Goal: Book appointment/travel/reservation

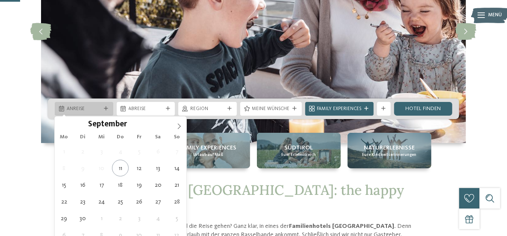
click at [89, 107] on span "Anreise" at bounding box center [84, 109] width 35 height 7
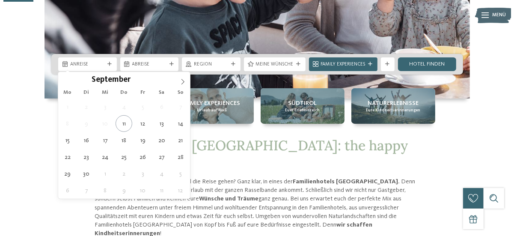
scroll to position [171, 0]
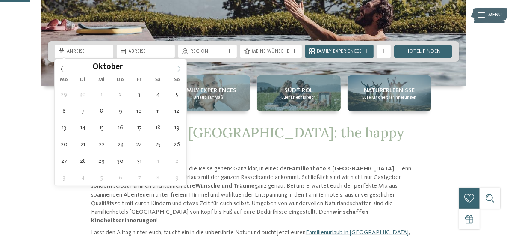
click at [177, 70] on icon at bounding box center [179, 69] width 6 height 6
type div "18.10.2025"
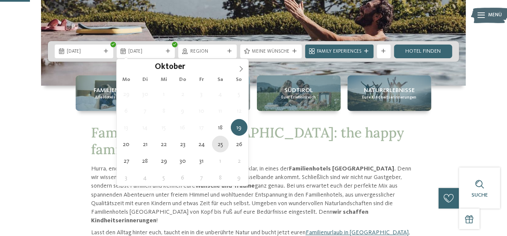
type div "25.10.2025"
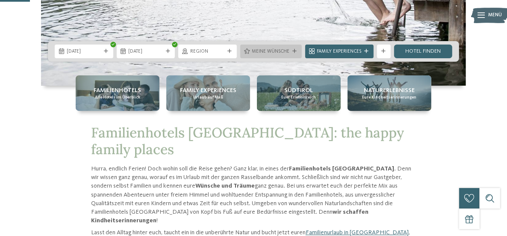
click at [285, 51] on span "Meine Wünsche" at bounding box center [271, 51] width 38 height 7
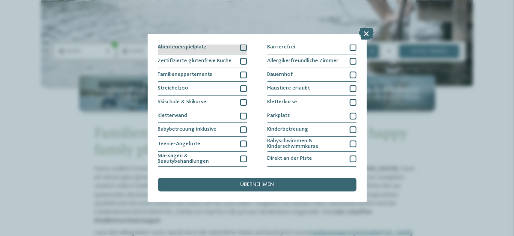
scroll to position [0, 0]
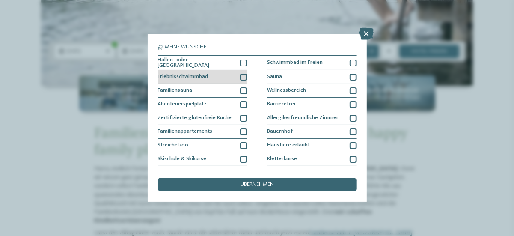
click at [241, 77] on div at bounding box center [243, 77] width 7 height 7
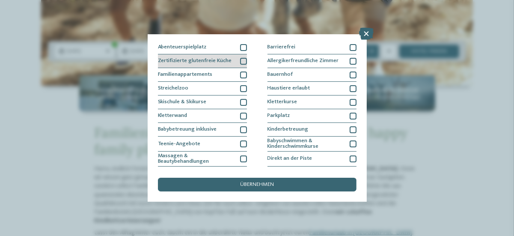
scroll to position [114, 0]
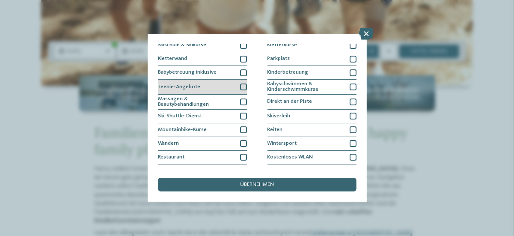
click at [241, 85] on div at bounding box center [243, 86] width 7 height 7
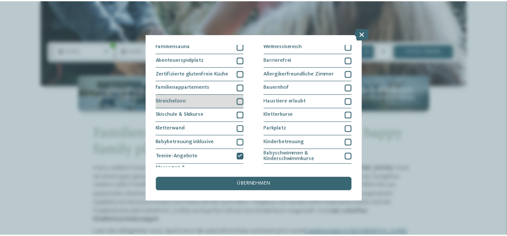
scroll to position [57, 0]
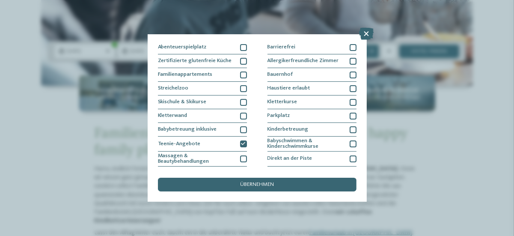
click at [269, 185] on span "übernehmen" at bounding box center [257, 185] width 34 height 6
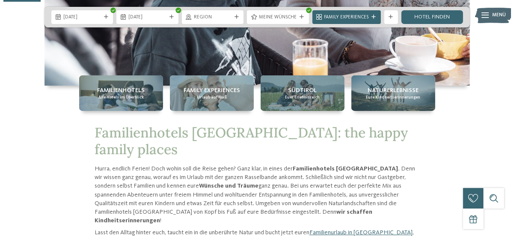
scroll to position [285, 0]
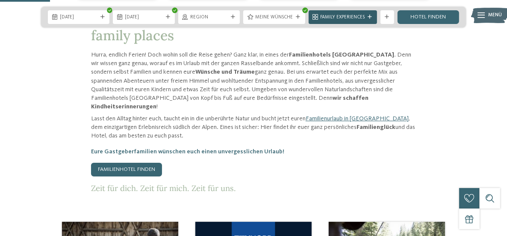
click at [368, 18] on icon at bounding box center [370, 17] width 4 height 4
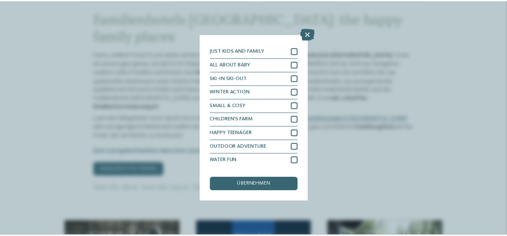
scroll to position [0, 0]
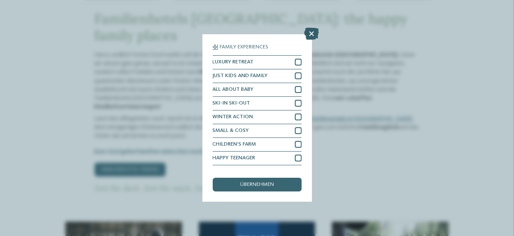
click at [313, 31] on icon at bounding box center [312, 34] width 15 height 12
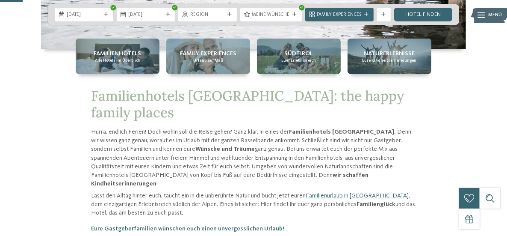
scroll to position [114, 0]
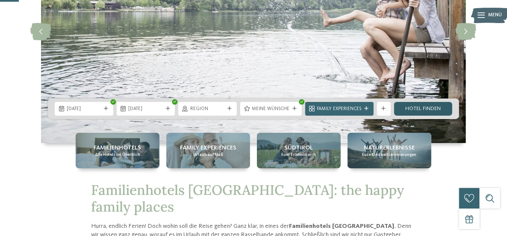
click at [426, 109] on link "Hotel finden" at bounding box center [423, 109] width 59 height 14
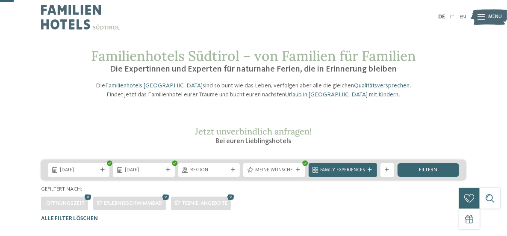
scroll to position [57, 0]
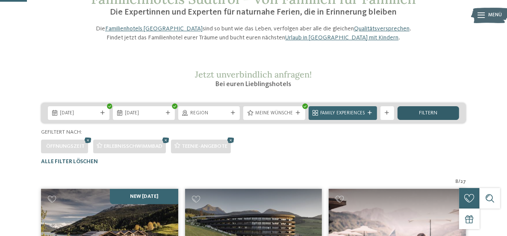
click at [419, 116] on span "filtern" at bounding box center [428, 113] width 18 height 6
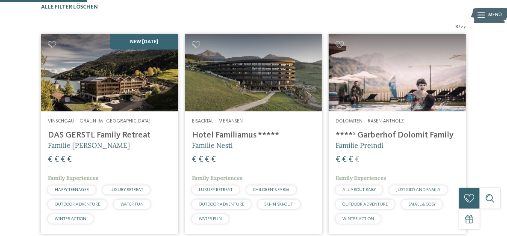
scroll to position [154, 0]
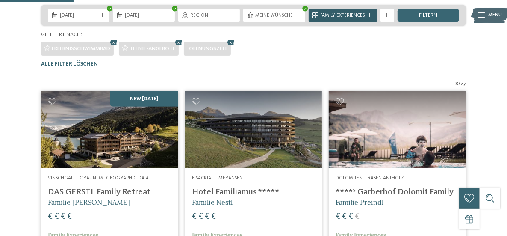
click at [365, 19] on span "Family Experiences" at bounding box center [343, 15] width 44 height 7
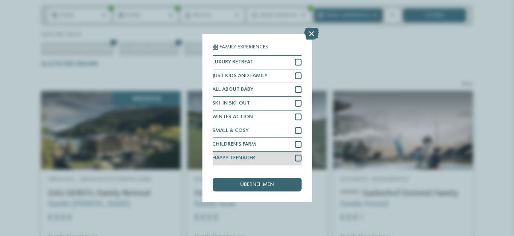
click at [295, 160] on div at bounding box center [298, 157] width 7 height 7
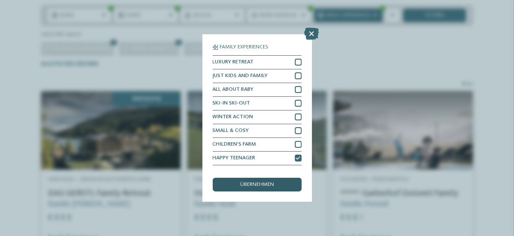
click at [271, 180] on div "übernehmen" at bounding box center [257, 185] width 89 height 14
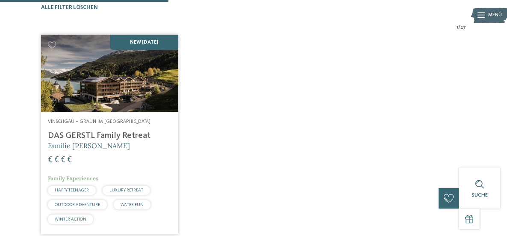
scroll to position [211, 0]
click at [127, 140] on h4 "DAS GERSTL Family Retreat" at bounding box center [110, 135] width 124 height 10
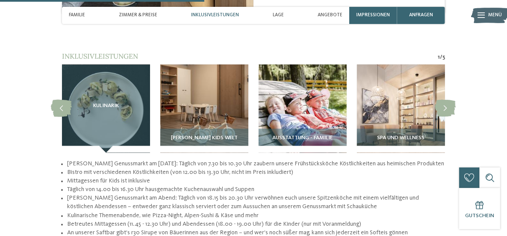
scroll to position [912, 0]
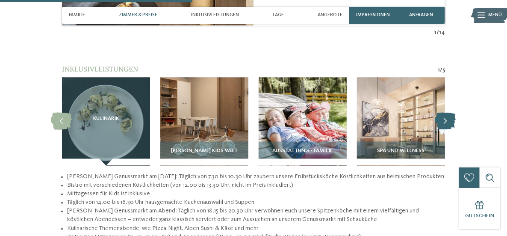
click at [450, 113] on icon at bounding box center [445, 121] width 21 height 17
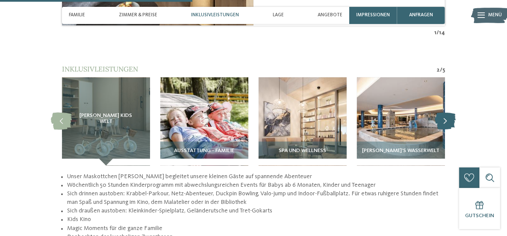
click at [450, 113] on icon at bounding box center [445, 121] width 21 height 17
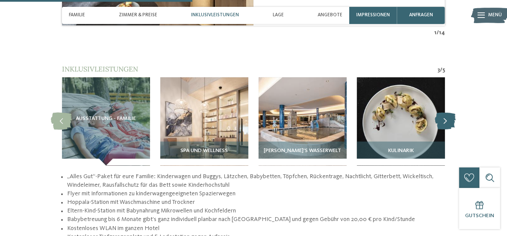
click at [450, 113] on icon at bounding box center [445, 121] width 21 height 17
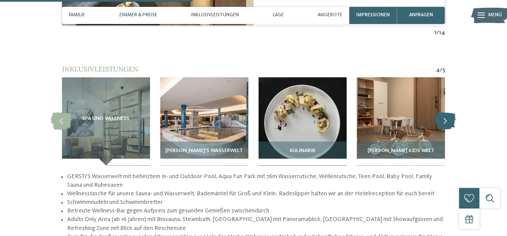
click at [450, 113] on icon at bounding box center [445, 121] width 21 height 17
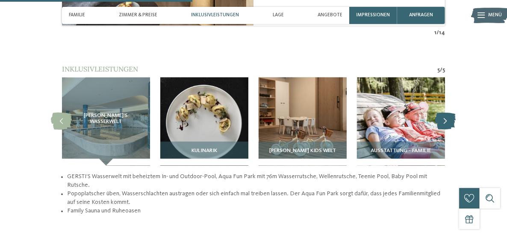
click at [450, 113] on icon at bounding box center [445, 121] width 21 height 17
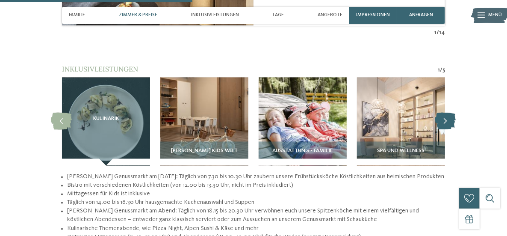
click at [450, 113] on icon at bounding box center [445, 121] width 21 height 17
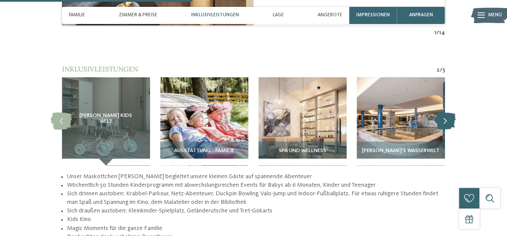
click at [450, 113] on icon at bounding box center [445, 121] width 21 height 17
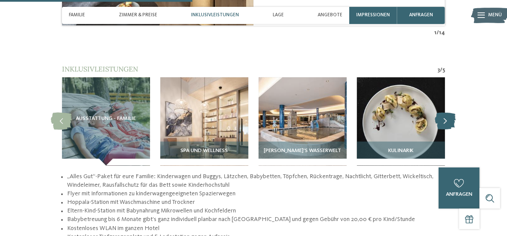
click at [450, 113] on icon at bounding box center [445, 121] width 21 height 17
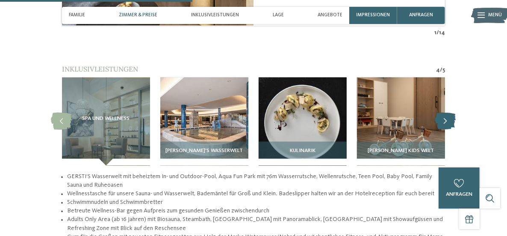
click at [450, 113] on icon at bounding box center [445, 121] width 21 height 17
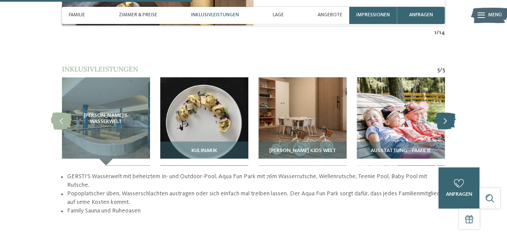
click at [450, 113] on icon at bounding box center [445, 121] width 21 height 17
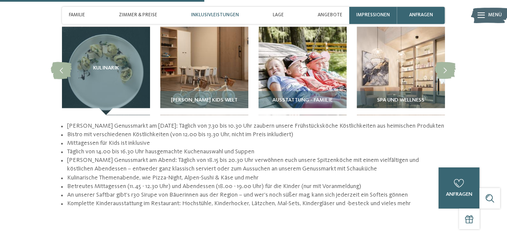
scroll to position [969, 0]
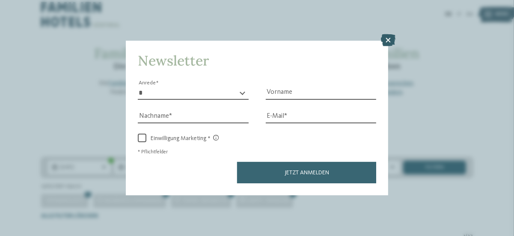
click at [386, 43] on icon at bounding box center [388, 40] width 15 height 12
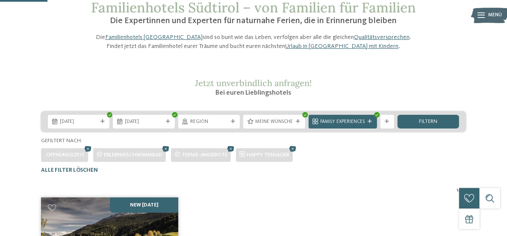
scroll to position [59, 0]
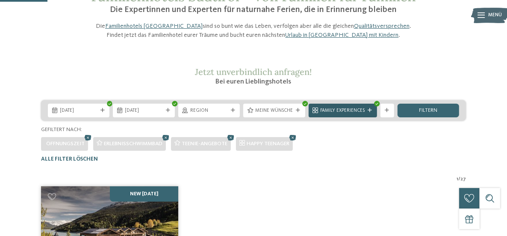
click at [348, 114] on span "Family Experiences" at bounding box center [343, 110] width 44 height 7
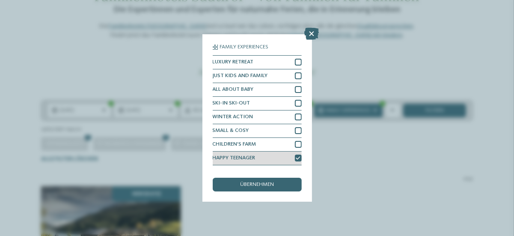
click at [296, 159] on icon at bounding box center [298, 158] width 4 height 4
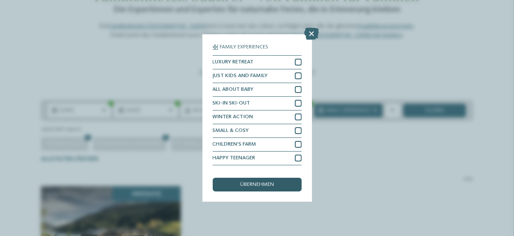
click at [261, 182] on span "übernehmen" at bounding box center [257, 185] width 34 height 6
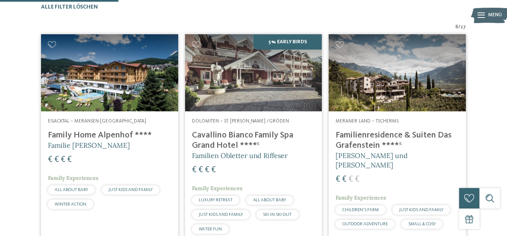
scroll to position [269, 0]
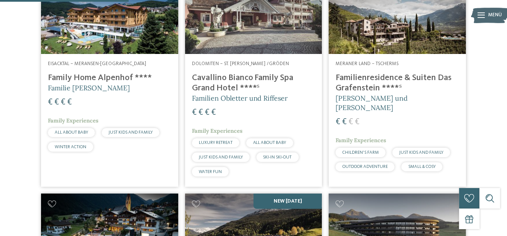
click at [360, 93] on h4 "Familienresidence & Suiten Das Grafenstein ****ˢ" at bounding box center [398, 83] width 124 height 21
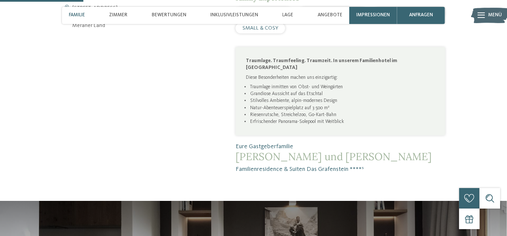
scroll to position [456, 0]
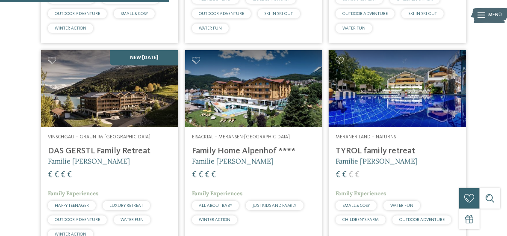
scroll to position [439, 0]
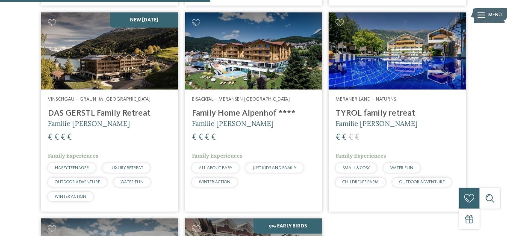
click at [384, 118] on h4 "TYROL family retreat" at bounding box center [398, 113] width 124 height 10
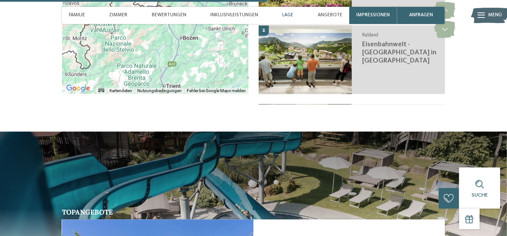
scroll to position [1426, 0]
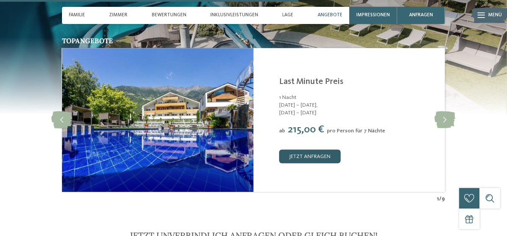
click at [309, 154] on link "jetzt anfragen" at bounding box center [310, 156] width 62 height 14
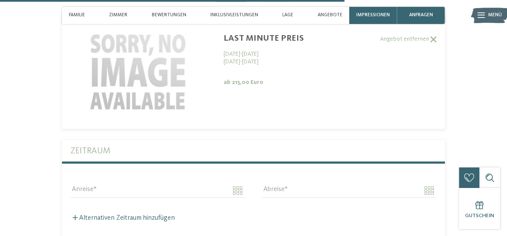
scroll to position [1747, 0]
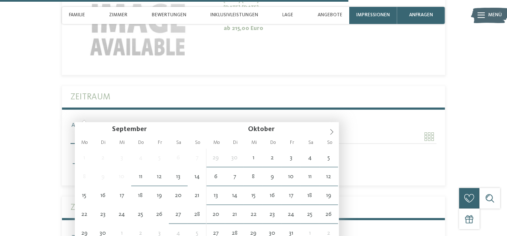
click at [236, 129] on input "Anreise" at bounding box center [158, 136] width 175 height 15
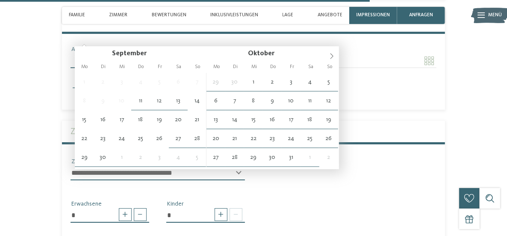
scroll to position [1861, 0]
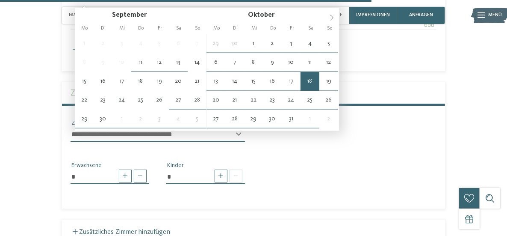
type input "**********"
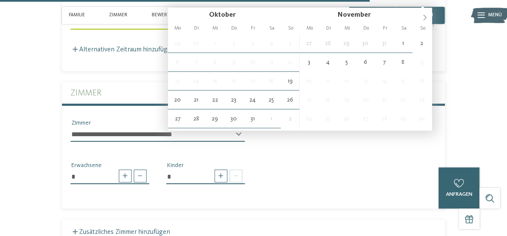
scroll to position [1854, 0]
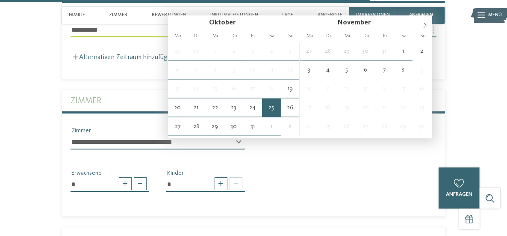
type input "**********"
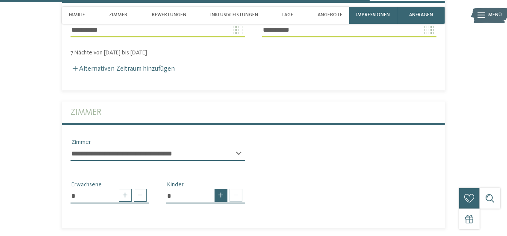
click at [215, 189] on span at bounding box center [221, 195] width 13 height 13
type input "*"
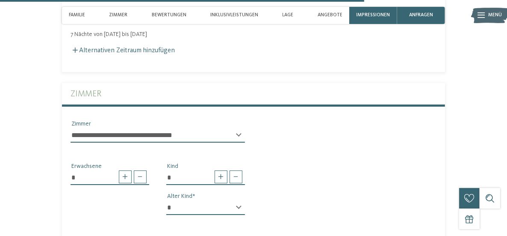
scroll to position [1910, 0]
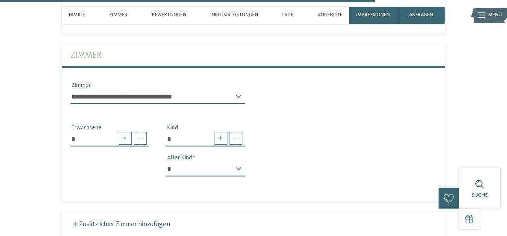
click at [235, 162] on select "* * * * * * * * * * * ** ** ** ** ** ** ** **" at bounding box center [205, 169] width 79 height 15
select select "**"
click at [171, 162] on select "* * * * * * * * * * * ** ** ** ** ** ** ** **" at bounding box center [205, 169] width 79 height 15
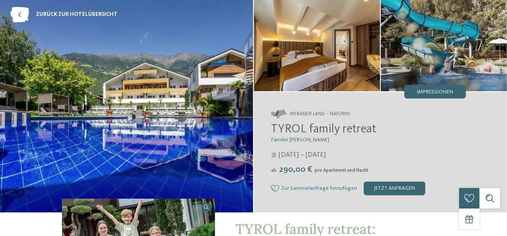
scroll to position [0, 0]
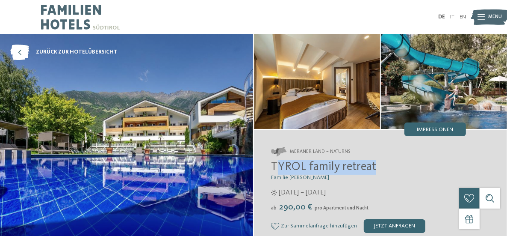
drag, startPoint x: 273, startPoint y: 167, endPoint x: 370, endPoint y: 174, distance: 97.3
click at [370, 174] on h2 "TYROL family retreat" at bounding box center [368, 167] width 195 height 15
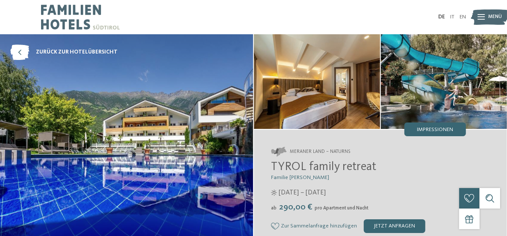
click at [377, 169] on h2 "TYROL family retreat" at bounding box center [368, 167] width 195 height 15
drag, startPoint x: 373, startPoint y: 169, endPoint x: 272, endPoint y: 167, distance: 101.4
click at [274, 171] on span "TYROL family retreat" at bounding box center [323, 167] width 105 height 12
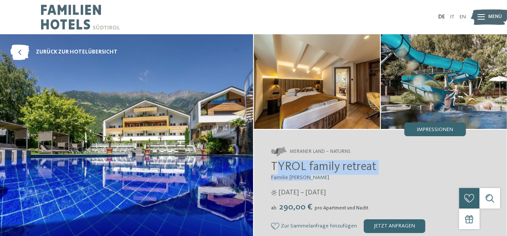
drag, startPoint x: 272, startPoint y: 166, endPoint x: 308, endPoint y: 178, distance: 37.7
click at [308, 178] on div "TYROL family retreat Familie [PERSON_NAME] [DATE] – [DATE] ab" at bounding box center [368, 196] width 195 height 73
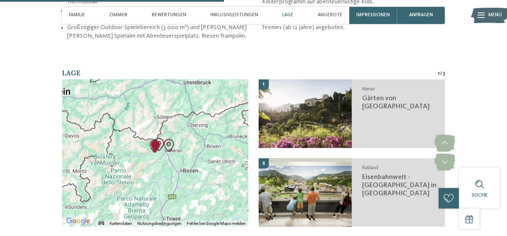
scroll to position [1140, 0]
